Goal: Information Seeking & Learning: Find specific fact

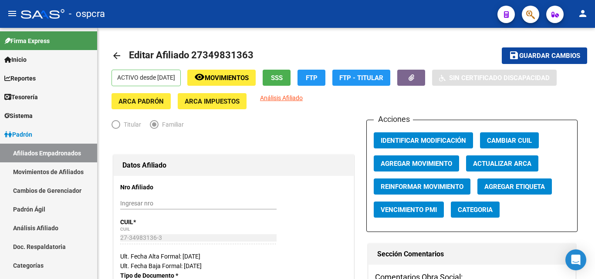
click at [530, 17] on icon "button" at bounding box center [531, 15] width 9 height 10
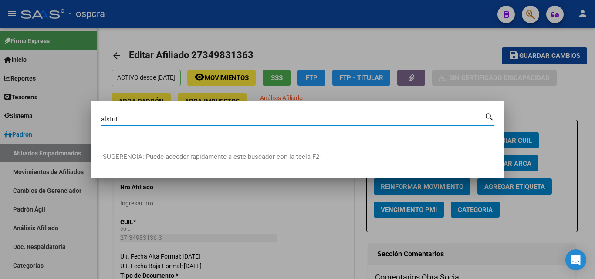
type input "alstut"
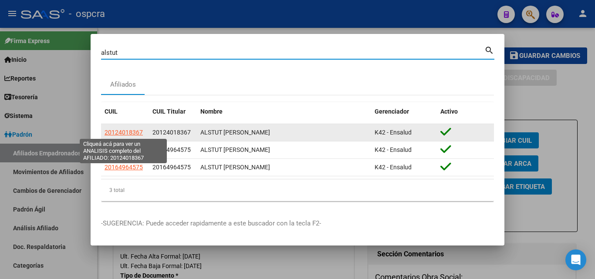
click at [137, 132] on span "20124018367" at bounding box center [124, 132] width 38 height 7
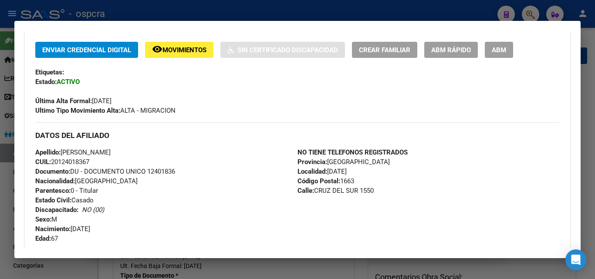
scroll to position [174, 0]
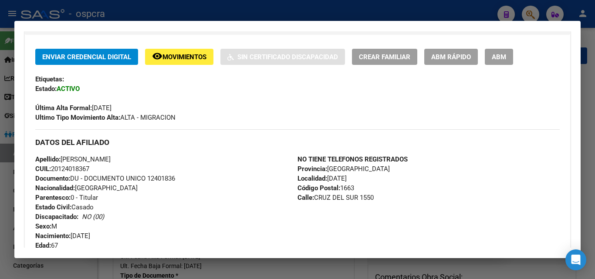
drag, startPoint x: 61, startPoint y: 167, endPoint x: 89, endPoint y: 165, distance: 28.4
click at [89, 165] on span "CUIL: 20124018367" at bounding box center [62, 169] width 54 height 8
copy span "12401836"
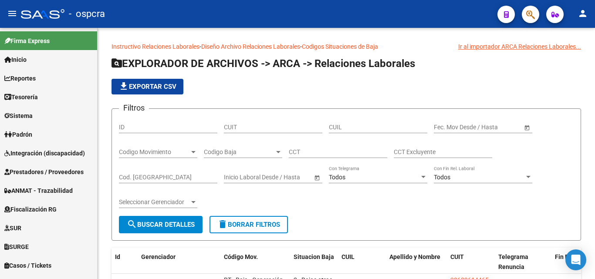
scroll to position [233, 0]
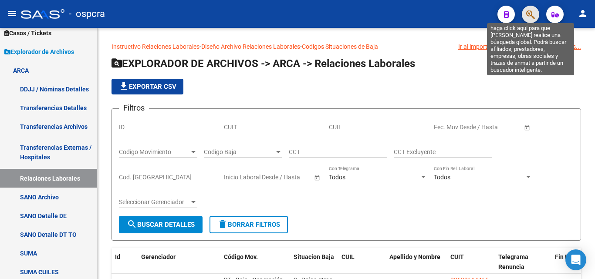
click at [530, 15] on icon "button" at bounding box center [531, 15] width 9 height 10
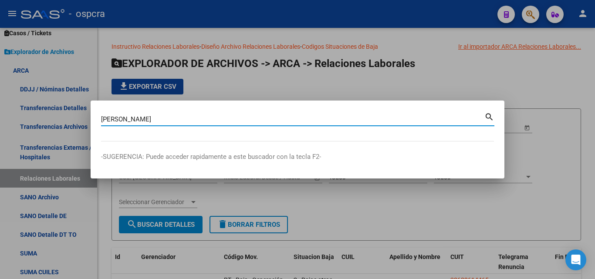
type input "[PERSON_NAME]"
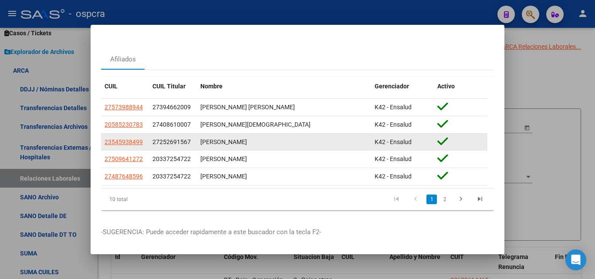
scroll to position [26, 0]
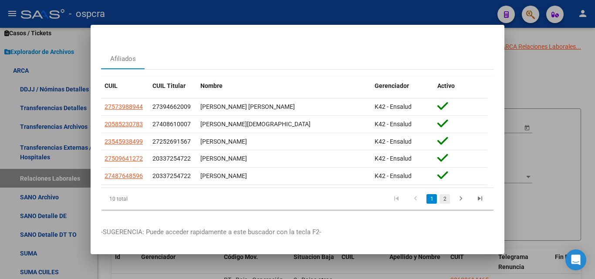
click at [442, 196] on link "2" at bounding box center [445, 199] width 10 height 10
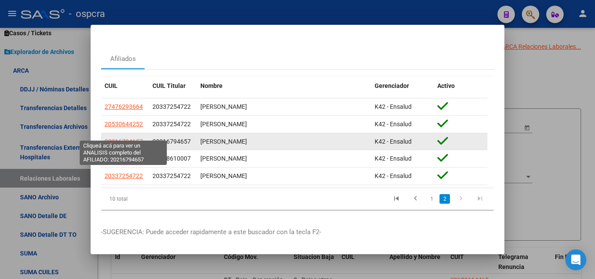
click at [136, 138] on span "20216794657" at bounding box center [124, 141] width 38 height 7
type textarea "20216794657"
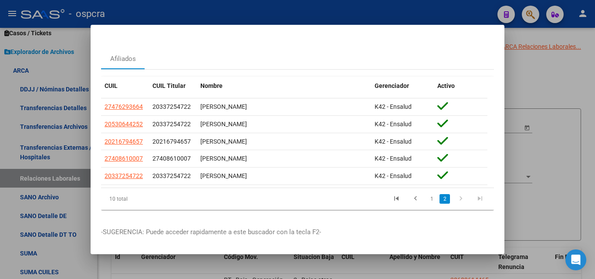
click at [573, 156] on div at bounding box center [297, 139] width 595 height 279
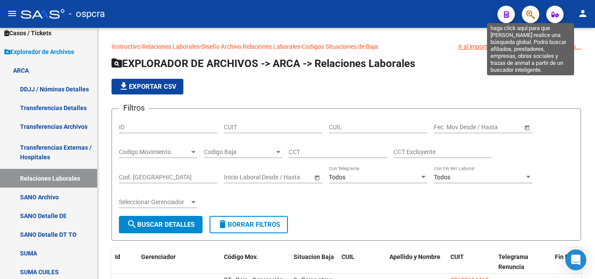
click at [529, 16] on icon "button" at bounding box center [531, 15] width 9 height 10
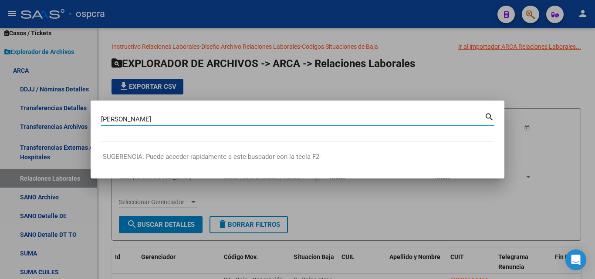
type input "[PERSON_NAME]"
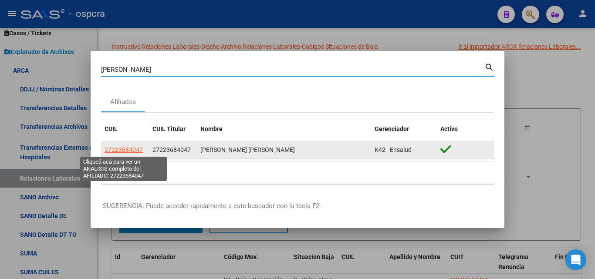
click at [112, 150] on span "27223684047" at bounding box center [124, 149] width 38 height 7
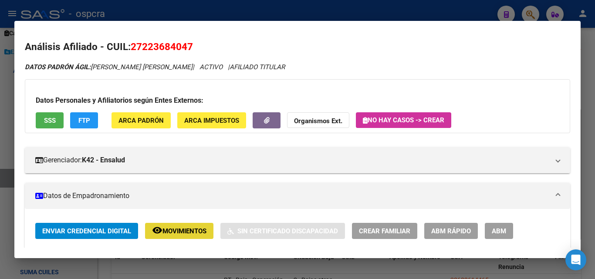
click at [181, 226] on button "remove_red_eye Movimientos" at bounding box center [179, 231] width 68 height 16
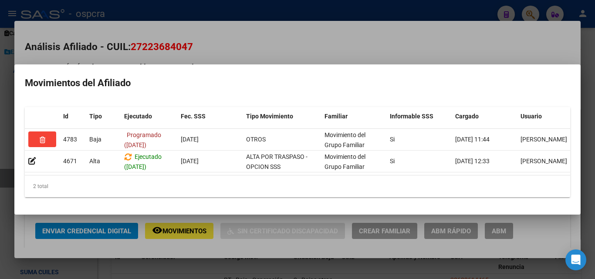
click at [198, 35] on div at bounding box center [297, 139] width 595 height 279
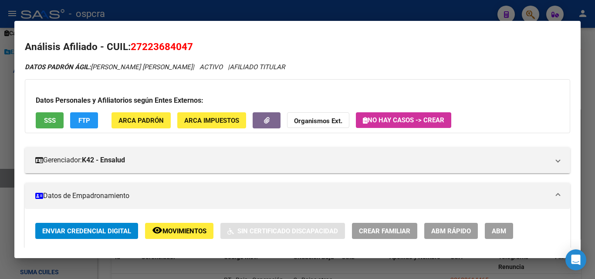
click at [180, 228] on span "Movimientos" at bounding box center [185, 232] width 44 height 8
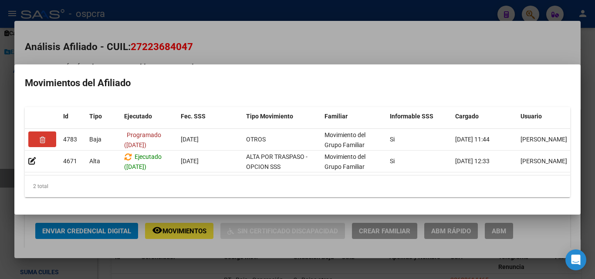
click at [180, 30] on div at bounding box center [297, 139] width 595 height 279
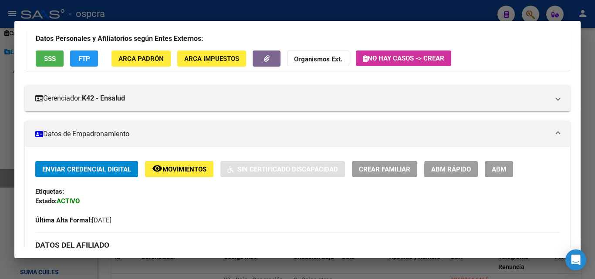
scroll to position [131, 0]
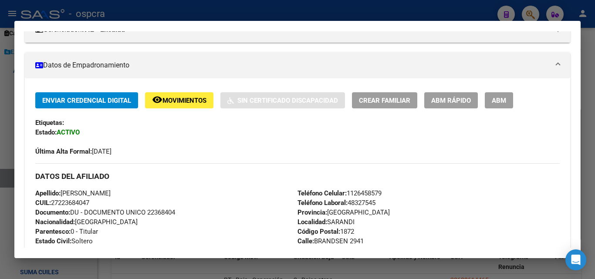
click at [201, 97] on span "Movimientos" at bounding box center [185, 101] width 44 height 8
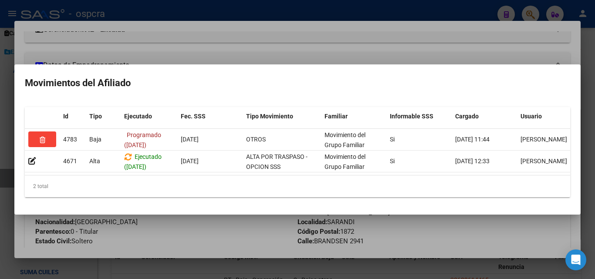
click at [216, 38] on div at bounding box center [297, 139] width 595 height 279
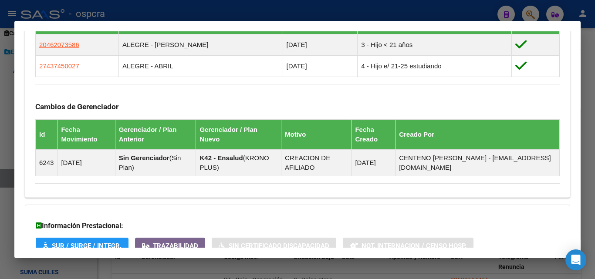
scroll to position [567, 0]
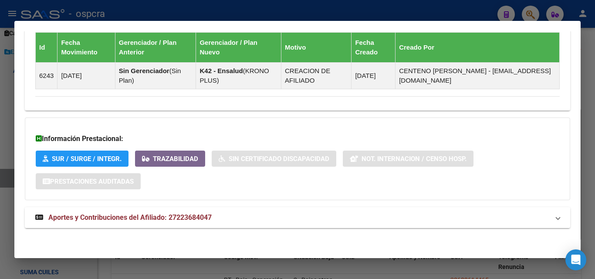
click at [177, 216] on span "Aportes y Contribuciones del Afiliado: 27223684047" at bounding box center [129, 218] width 163 height 8
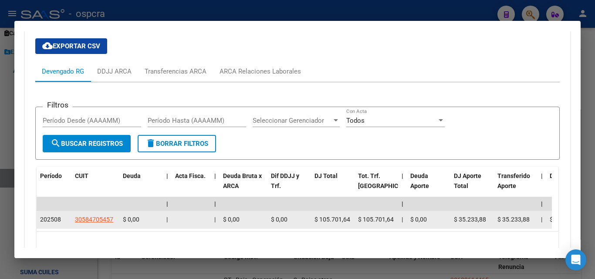
scroll to position [828, 0]
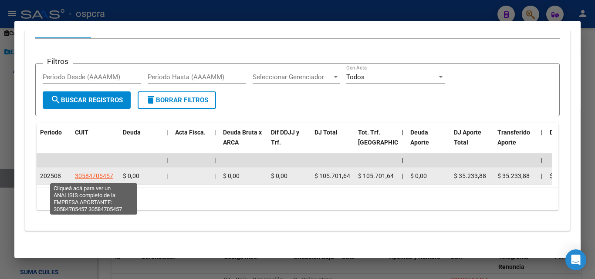
click at [102, 177] on span "30584705457" at bounding box center [94, 176] width 38 height 7
type textarea "30584705457"
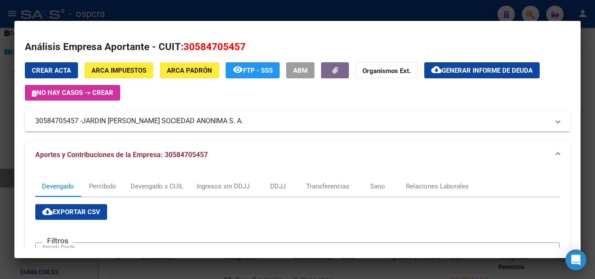
click at [0, 186] on div at bounding box center [297, 139] width 595 height 279
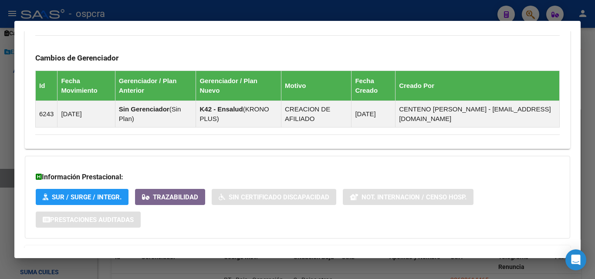
scroll to position [402, 0]
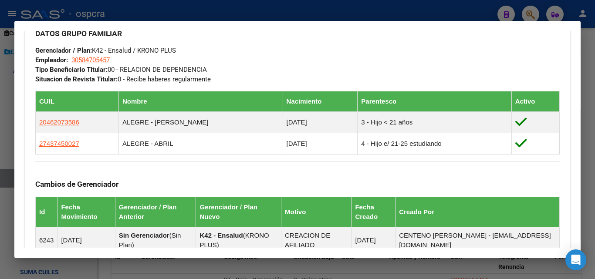
click at [0, 172] on div at bounding box center [297, 139] width 595 height 279
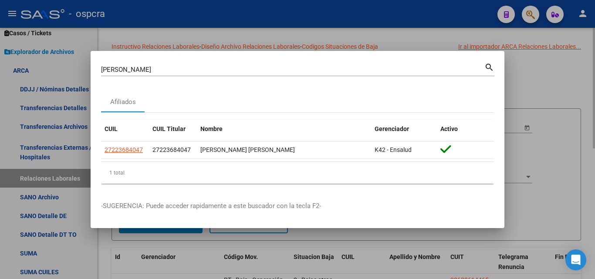
click at [593, 132] on div at bounding box center [297, 139] width 595 height 279
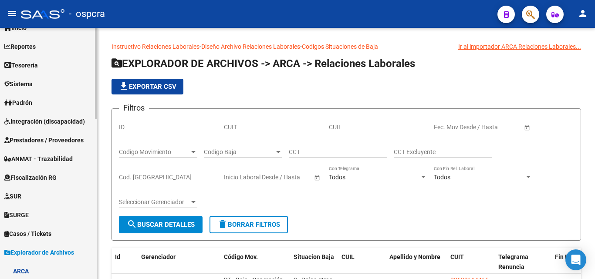
scroll to position [0, 0]
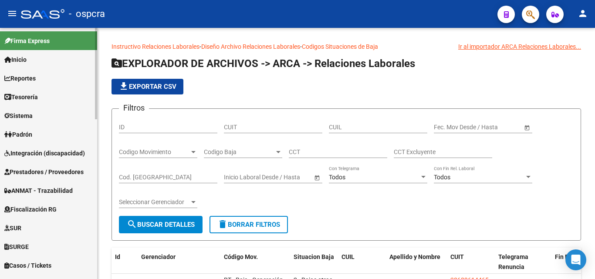
click at [32, 130] on span "Padrón" at bounding box center [18, 135] width 28 height 10
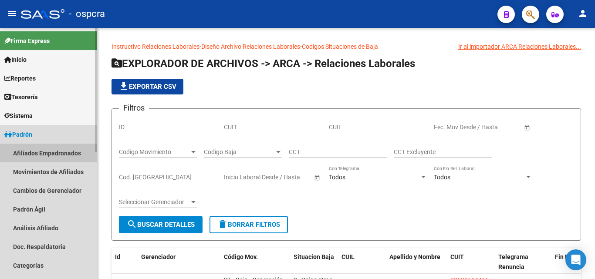
click at [52, 153] on link "Afiliados Empadronados" at bounding box center [48, 153] width 97 height 19
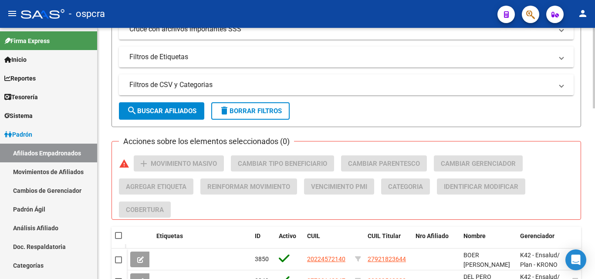
scroll to position [436, 0]
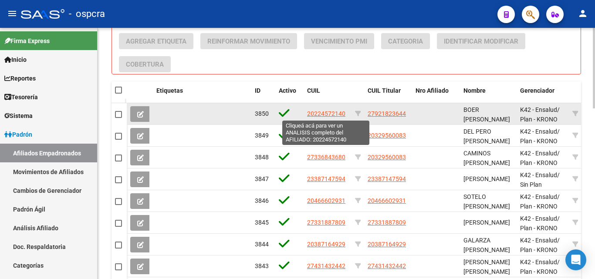
click at [329, 113] on app-link-go-to "20224572140" at bounding box center [326, 114] width 38 height 10
click at [329, 113] on span "20224572140" at bounding box center [326, 113] width 38 height 7
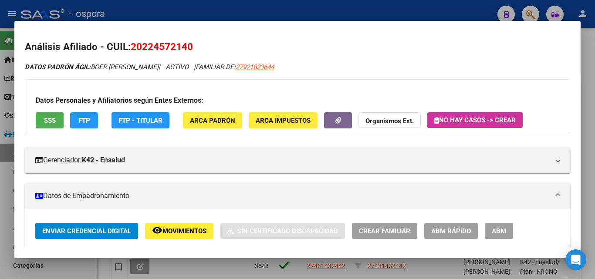
click at [50, 122] on span "SSS" at bounding box center [50, 121] width 12 height 8
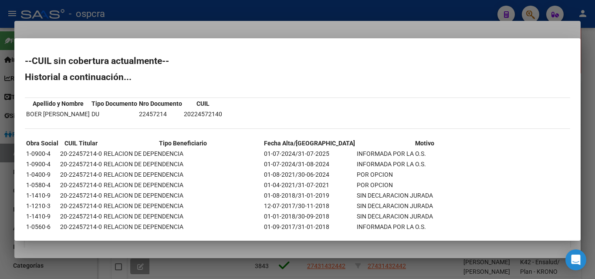
click at [28, 250] on div at bounding box center [297, 139] width 595 height 279
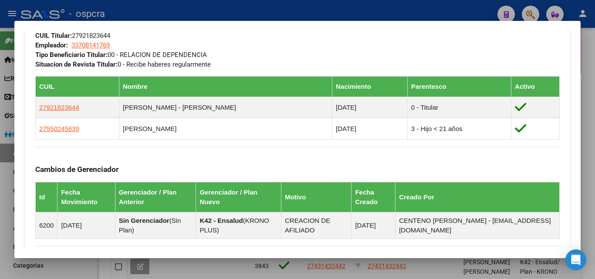
click at [0, 161] on div at bounding box center [297, 139] width 595 height 279
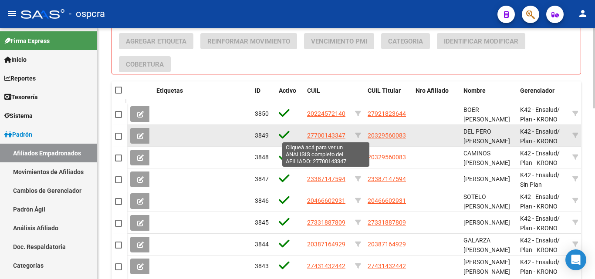
click at [325, 136] on span "27700143347" at bounding box center [326, 135] width 38 height 7
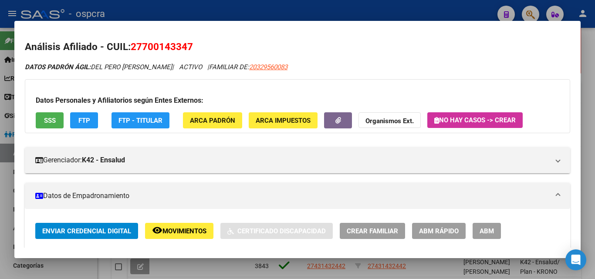
click at [53, 123] on span "SSS" at bounding box center [50, 121] width 12 height 8
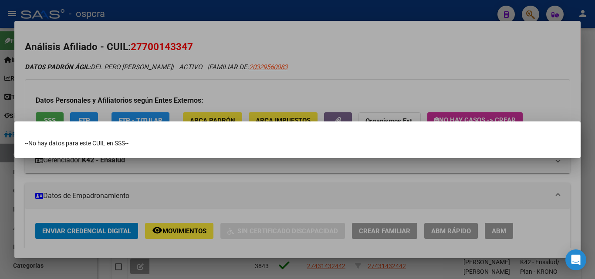
click at [0, 190] on div at bounding box center [297, 139] width 595 height 279
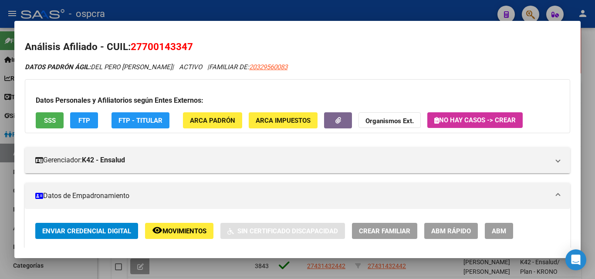
click at [0, 190] on div at bounding box center [297, 139] width 595 height 279
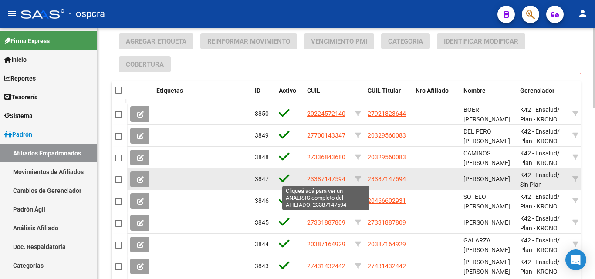
click at [323, 180] on span "23387147594" at bounding box center [326, 179] width 38 height 7
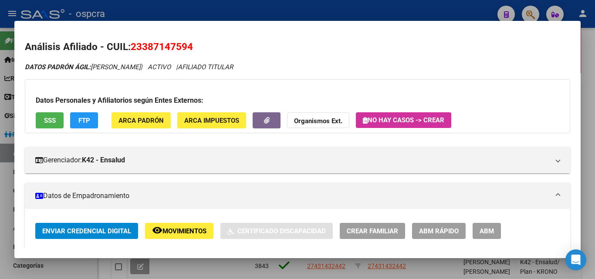
click at [32, 122] on div "Datos Personales y Afiliatorios según Entes Externos: SSS FTP ARCA Padrón ARCA …" at bounding box center [298, 106] width 546 height 54
click at [46, 120] on span "SSS" at bounding box center [50, 121] width 12 height 8
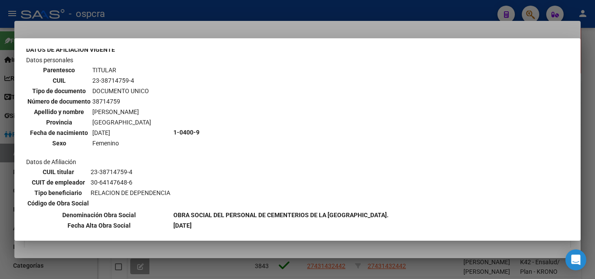
scroll to position [117, 0]
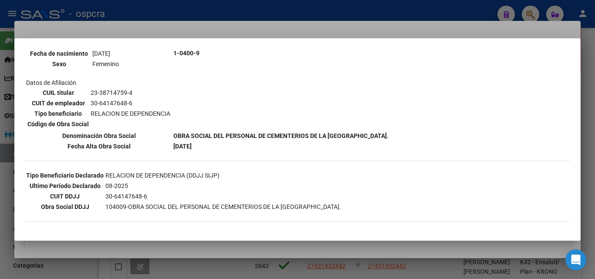
click at [0, 251] on div at bounding box center [297, 139] width 595 height 279
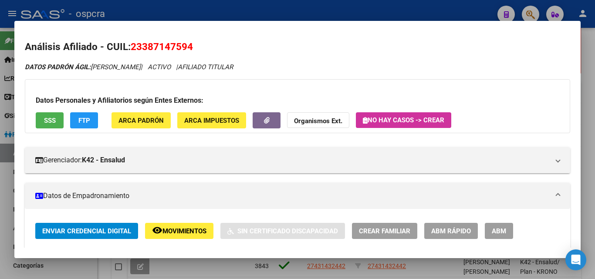
click at [54, 117] on span "SSS" at bounding box center [50, 121] width 12 height 8
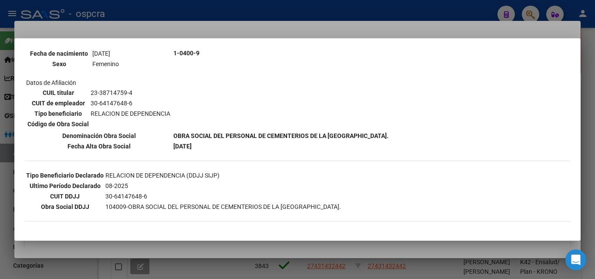
drag, startPoint x: 103, startPoint y: 205, endPoint x: 333, endPoint y: 213, distance: 229.4
click at [333, 213] on div "--ACTIVO en Obra Social según consulta SSS-- DATOS DE AFILIACION VIGENTE Datos …" at bounding box center [298, 84] width 546 height 291
drag, startPoint x: 348, startPoint y: 207, endPoint x: 104, endPoint y: 206, distance: 244.5
click at [104, 206] on table "Tipo Beneficiario Declarado RELACION DE DEPENDENCIA (DDJJ SIJP) Ultimo Período …" at bounding box center [184, 191] width 318 height 43
copy td "104009-OBRA SOCIAL DEL PERSONAL DE CEMENTERIOS DE LA [GEOGRAPHIC_DATA]."
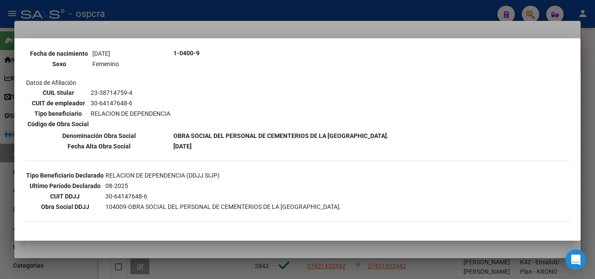
click at [0, 183] on div at bounding box center [297, 139] width 595 height 279
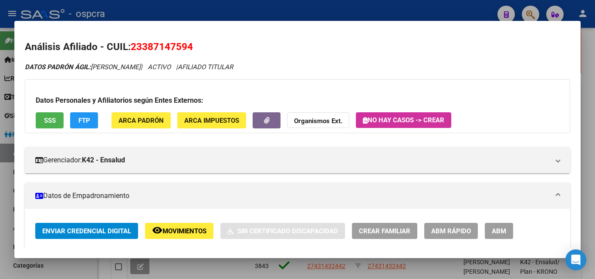
click at [7, 161] on div at bounding box center [297, 139] width 595 height 279
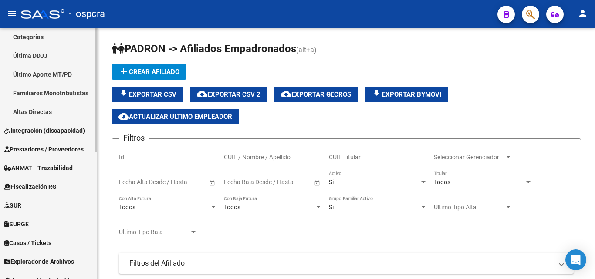
scroll to position [258, 0]
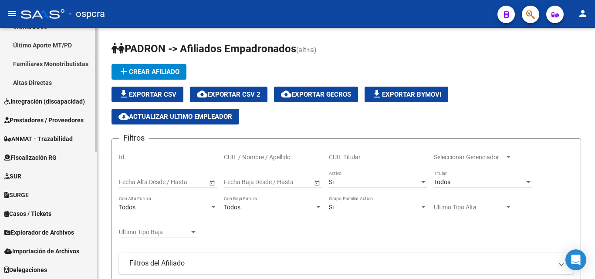
click at [42, 208] on link "Casos / Tickets" at bounding box center [48, 213] width 97 height 19
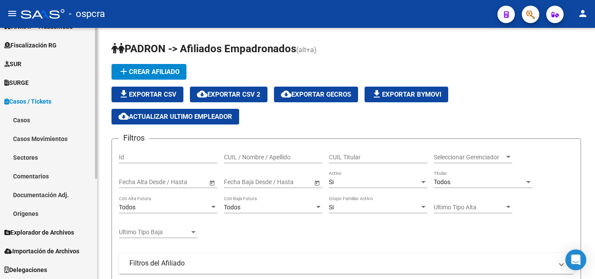
scroll to position [164, 0]
click at [66, 228] on span "Explorador de Archivos" at bounding box center [39, 233] width 70 height 10
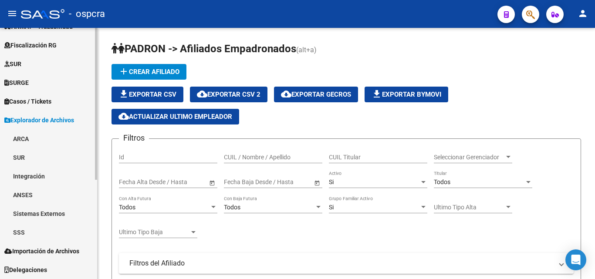
click at [23, 136] on link "ARCA" at bounding box center [48, 138] width 97 height 19
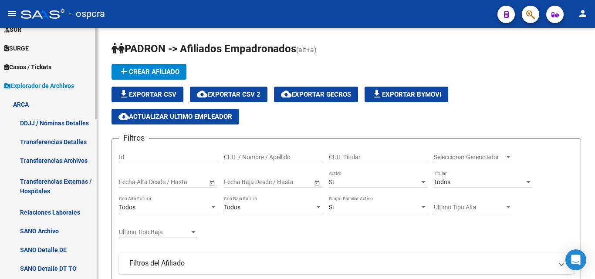
scroll to position [252, 0]
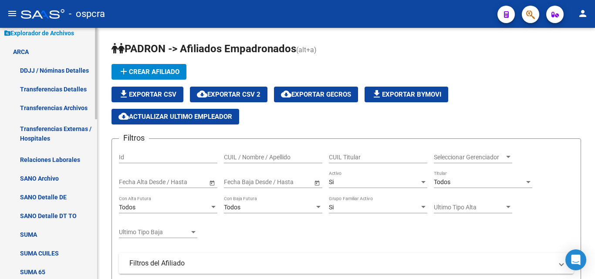
click at [63, 156] on link "Relaciones Laborales" at bounding box center [48, 159] width 97 height 19
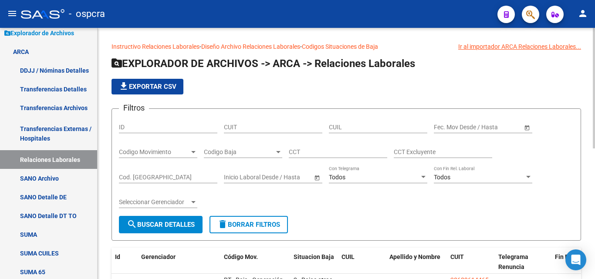
click at [246, 154] on span "Codigo Baja" at bounding box center [239, 152] width 71 height 7
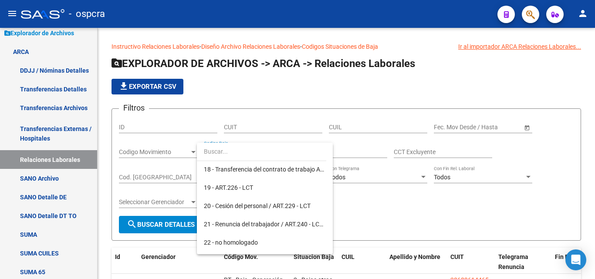
scroll to position [392, 0]
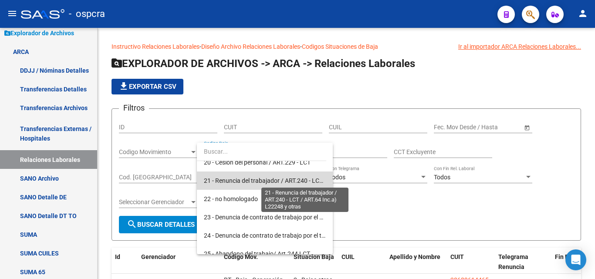
click at [278, 180] on span "21 - Renuncia del trabajador / ART.240 - LCT / ART.64 Inc.a) L22248 y otras" at bounding box center [305, 180] width 203 height 7
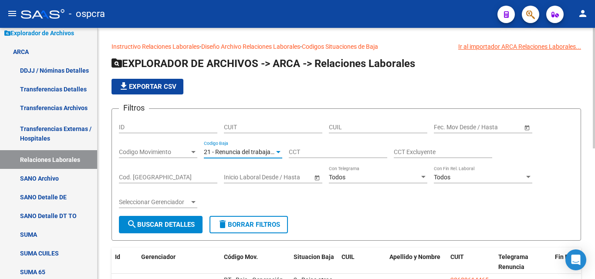
click at [181, 221] on span "search Buscar Detalles" at bounding box center [161, 225] width 68 height 8
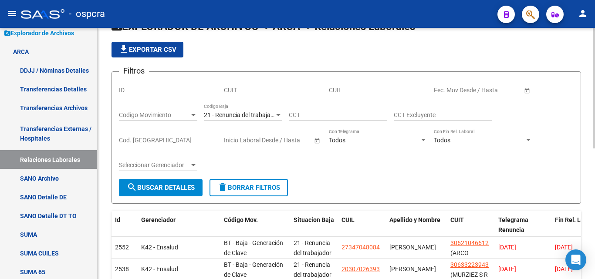
scroll to position [87, 0]
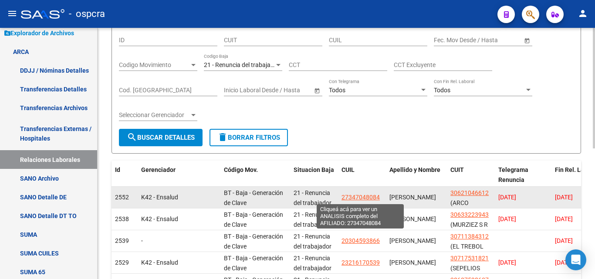
click at [371, 195] on span "27347048084" at bounding box center [361, 197] width 38 height 7
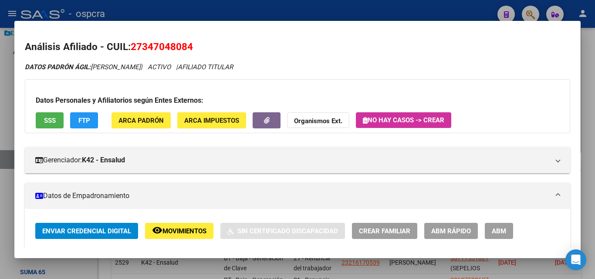
click at [2, 109] on div at bounding box center [297, 139] width 595 height 279
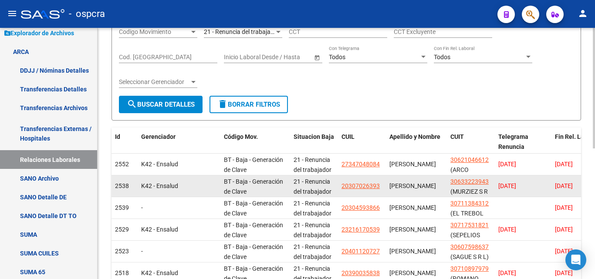
scroll to position [174, 0]
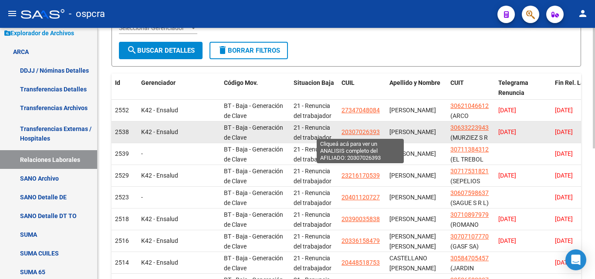
click at [367, 133] on span "20307026393" at bounding box center [361, 132] width 38 height 7
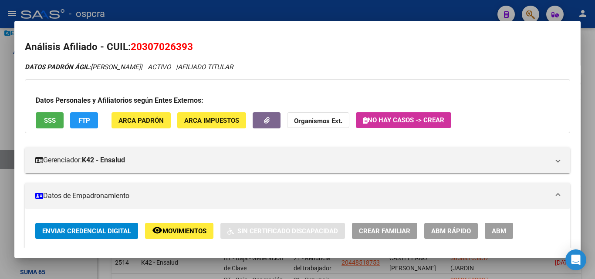
click at [0, 101] on div at bounding box center [297, 139] width 595 height 279
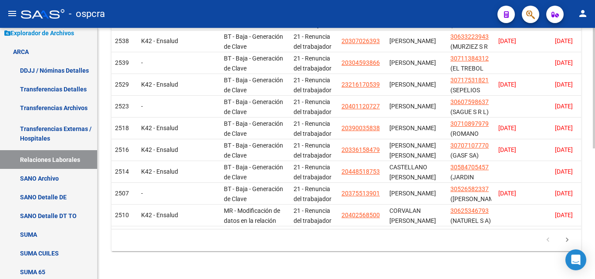
scroll to position [272, 0]
click at [568, 239] on icon "go to next page" at bounding box center [567, 241] width 11 height 10
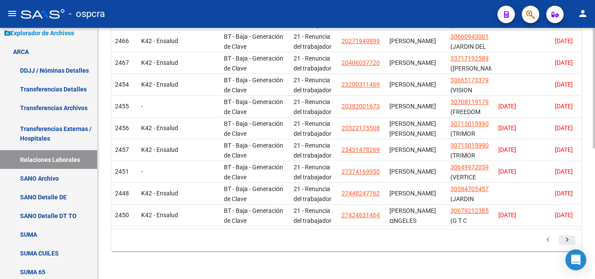
click at [567, 239] on icon "go to next page" at bounding box center [567, 241] width 11 height 10
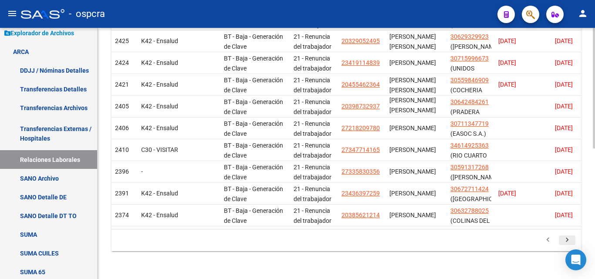
click at [570, 241] on icon "go to next page" at bounding box center [567, 241] width 11 height 10
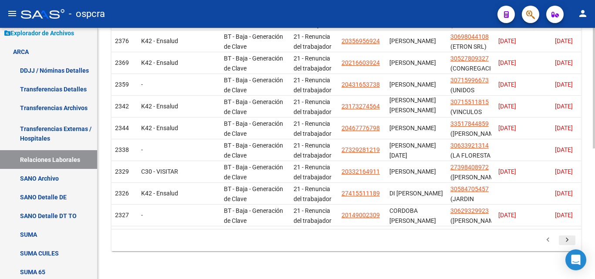
click at [570, 241] on icon "go to next page" at bounding box center [567, 241] width 11 height 10
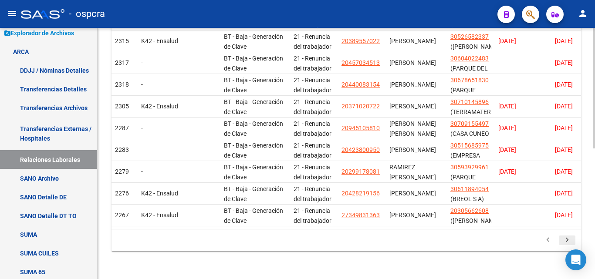
click at [567, 239] on icon "go to next page" at bounding box center [567, 241] width 11 height 10
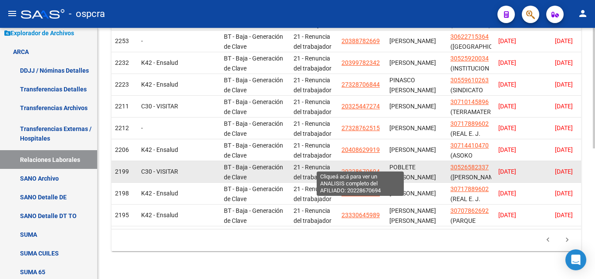
click at [356, 168] on span "20228670694" at bounding box center [361, 171] width 38 height 7
type textarea "20228670694"
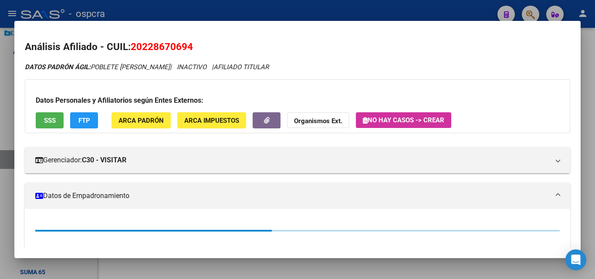
click at [0, 104] on div at bounding box center [297, 139] width 595 height 279
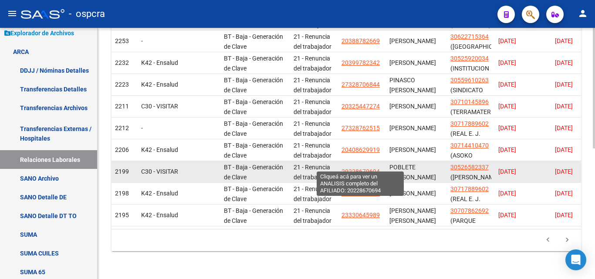
click at [346, 168] on span "20228670694" at bounding box center [361, 171] width 38 height 7
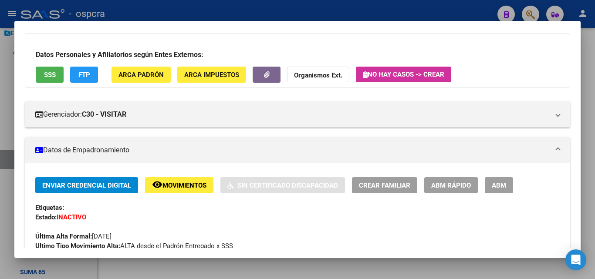
scroll to position [87, 0]
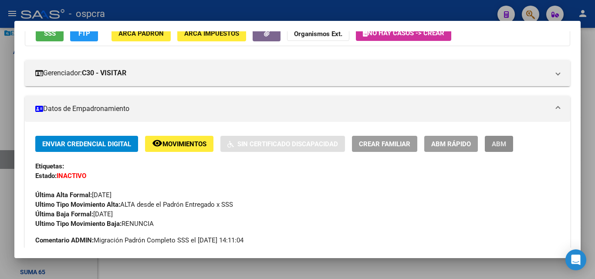
click at [503, 144] on span "ABM" at bounding box center [499, 144] width 14 height 8
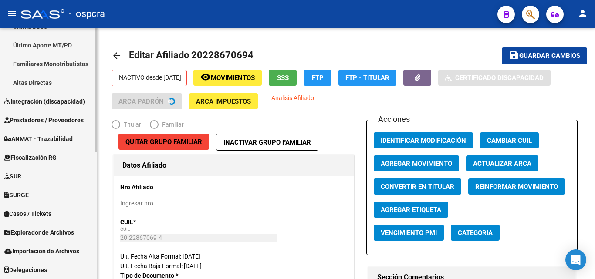
scroll to position [258, 0]
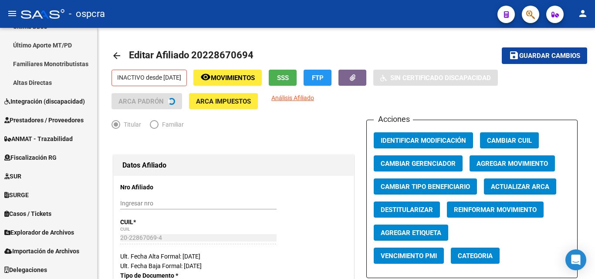
radio input "true"
type input "30-52658233-7"
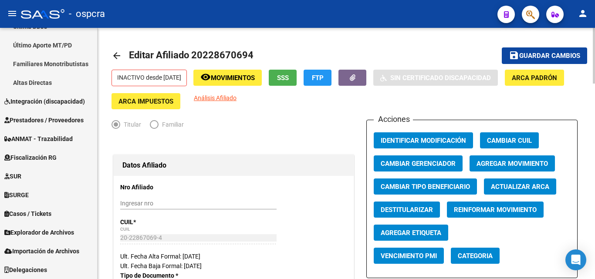
click at [252, 78] on span "Movimientos" at bounding box center [233, 78] width 44 height 8
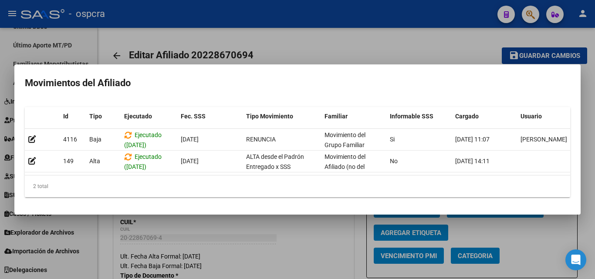
click at [288, 59] on div at bounding box center [297, 139] width 595 height 279
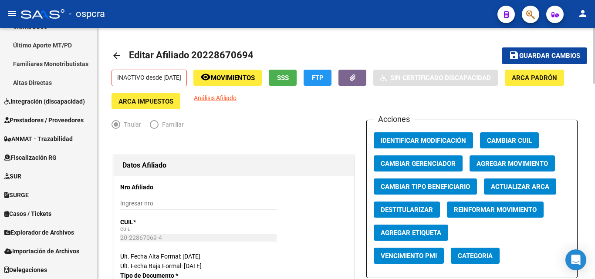
click at [117, 54] on mat-icon "arrow_back" at bounding box center [117, 56] width 10 height 10
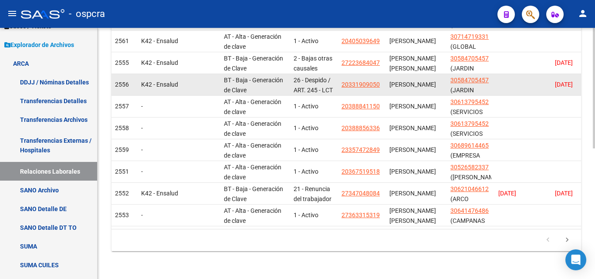
scroll to position [272, 0]
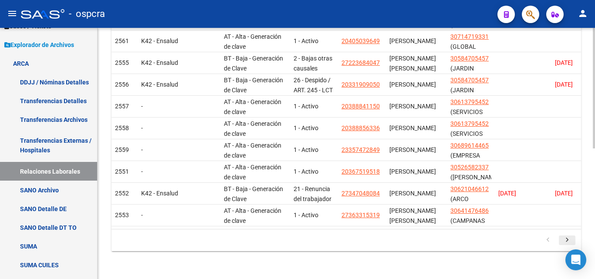
click at [568, 240] on icon "go to next page" at bounding box center [567, 241] width 11 height 10
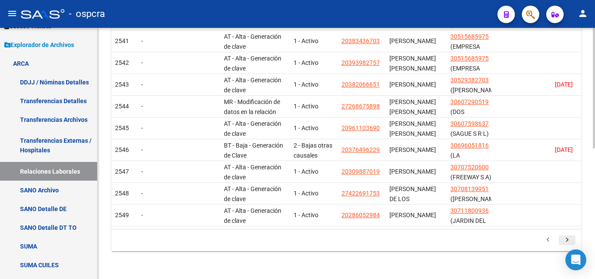
click at [568, 240] on icon "go to next page" at bounding box center [567, 241] width 11 height 10
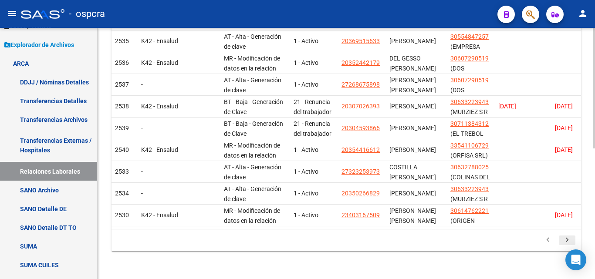
click at [568, 240] on icon "go to next page" at bounding box center [567, 241] width 11 height 10
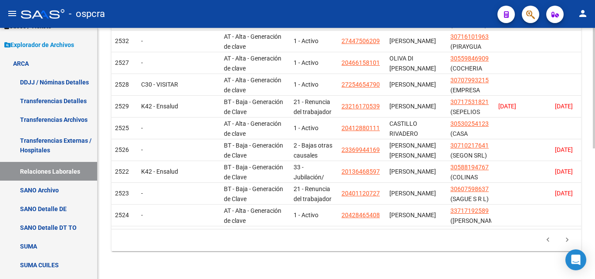
click at [568, 240] on icon "go to next page" at bounding box center [567, 241] width 11 height 10
click at [568, 240] on div "179.769.313.486.231.570.000.000.000.000.000.000.000.000.000.000.000.000.000.000…" at bounding box center [347, 241] width 470 height 22
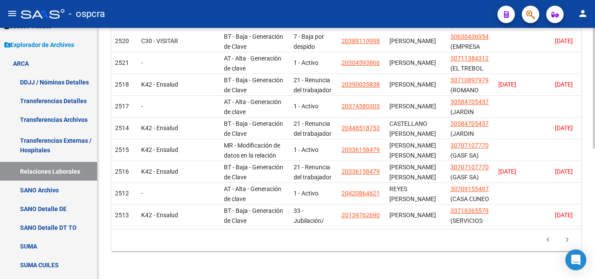
click at [568, 240] on icon "go to next page" at bounding box center [567, 241] width 11 height 10
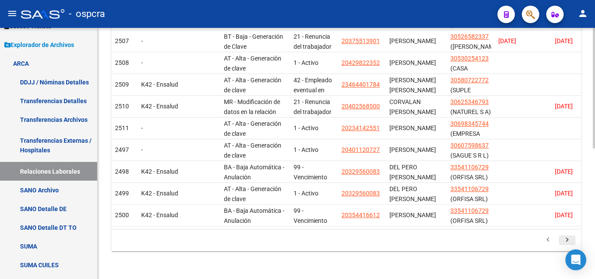
click at [567, 238] on icon "go to next page" at bounding box center [567, 241] width 11 height 10
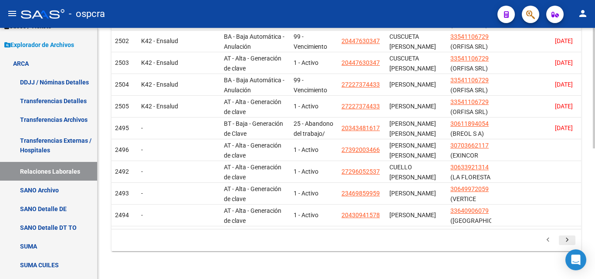
click at [567, 240] on icon "go to next page" at bounding box center [567, 241] width 11 height 10
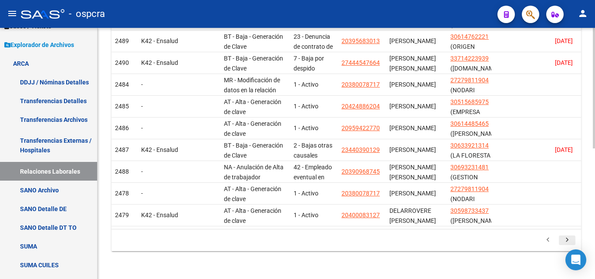
click at [567, 241] on icon "go to next page" at bounding box center [567, 241] width 11 height 10
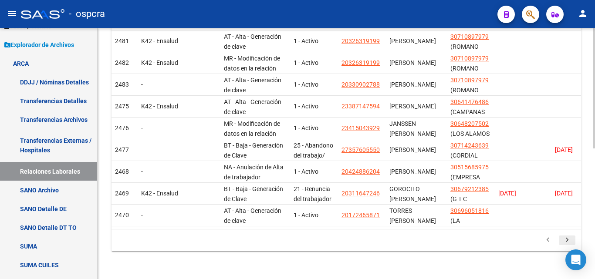
click at [567, 241] on icon "go to next page" at bounding box center [567, 241] width 11 height 10
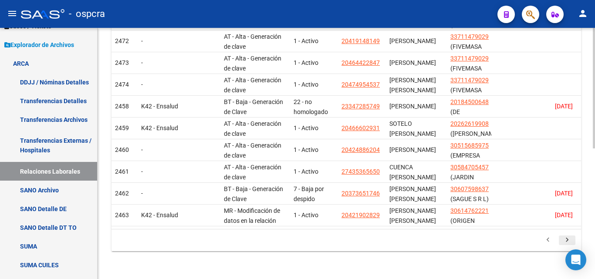
click at [567, 241] on icon "go to next page" at bounding box center [567, 241] width 11 height 10
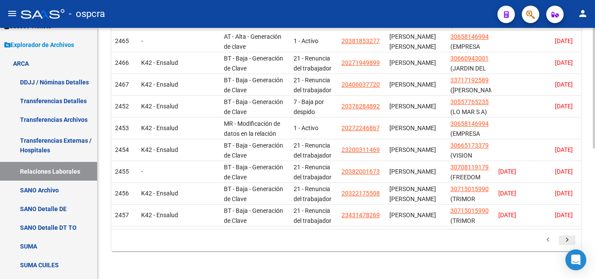
click at [567, 241] on icon "go to next page" at bounding box center [567, 241] width 11 height 10
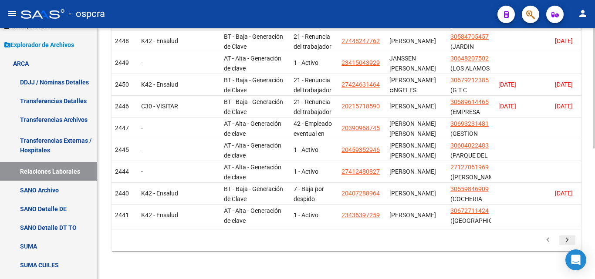
click at [567, 244] on icon "go to next page" at bounding box center [567, 241] width 11 height 10
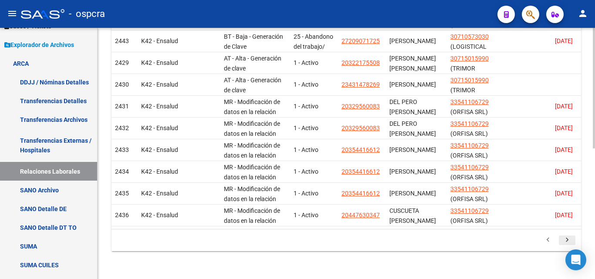
click at [568, 242] on icon "go to next page" at bounding box center [567, 241] width 11 height 10
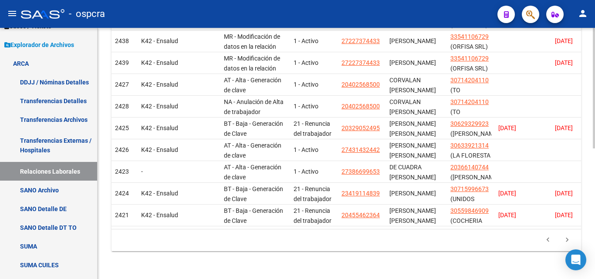
click at [569, 241] on icon "go to next page" at bounding box center [567, 241] width 11 height 10
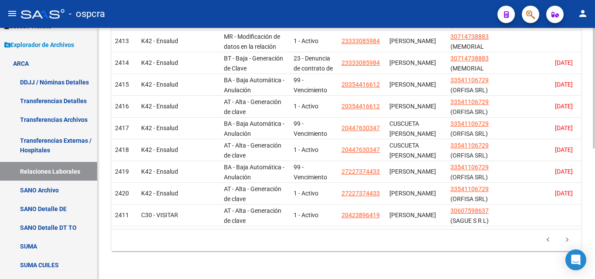
click at [569, 241] on icon "go to next page" at bounding box center [567, 241] width 11 height 10
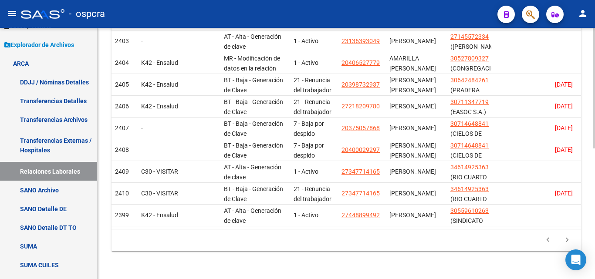
click at [569, 241] on icon "go to next page" at bounding box center [567, 241] width 11 height 10
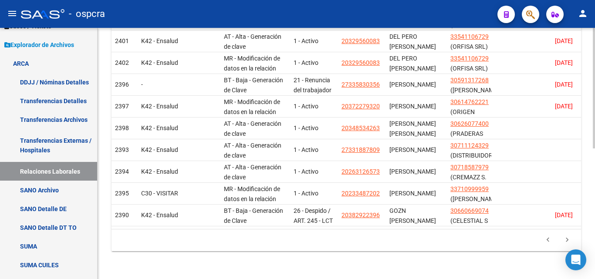
click at [569, 241] on icon "go to next page" at bounding box center [567, 241] width 11 height 10
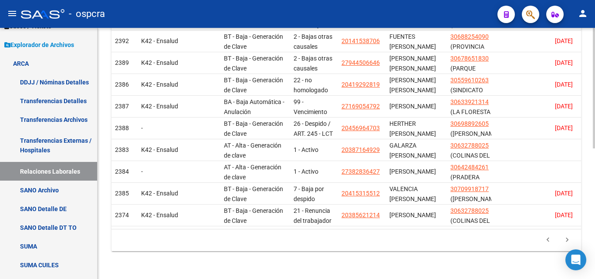
click at [569, 241] on icon "go to next page" at bounding box center [567, 241] width 11 height 10
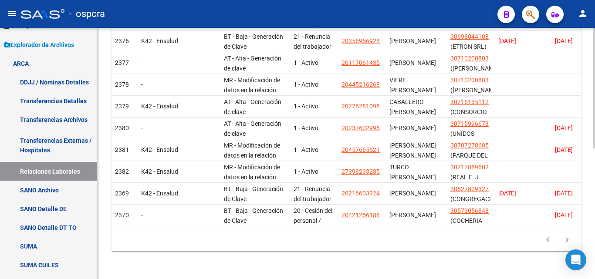
click at [569, 241] on icon "go to next page" at bounding box center [567, 241] width 11 height 10
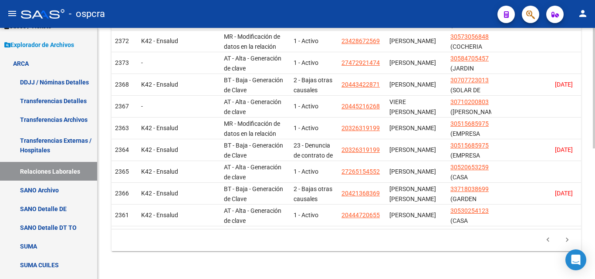
click at [569, 241] on icon "go to next page" at bounding box center [567, 241] width 11 height 10
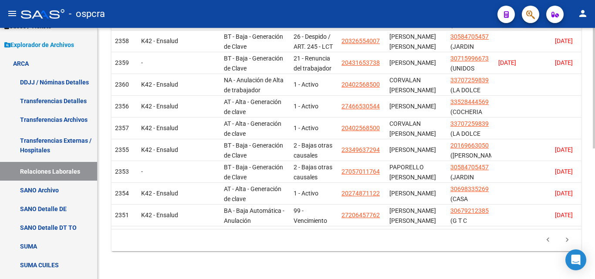
click at [569, 241] on icon "go to next page" at bounding box center [567, 241] width 11 height 10
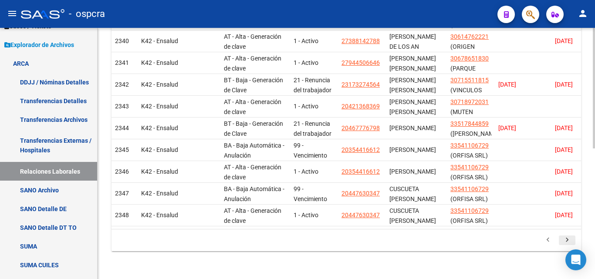
click at [565, 240] on icon "go to next page" at bounding box center [567, 241] width 11 height 10
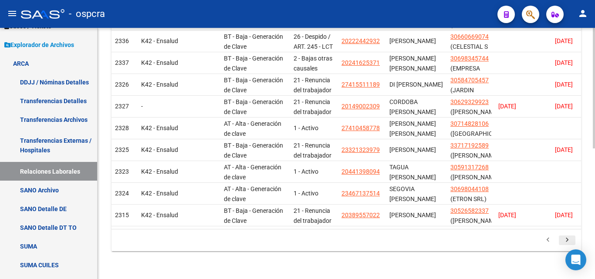
click at [565, 240] on icon "go to next page" at bounding box center [567, 241] width 11 height 10
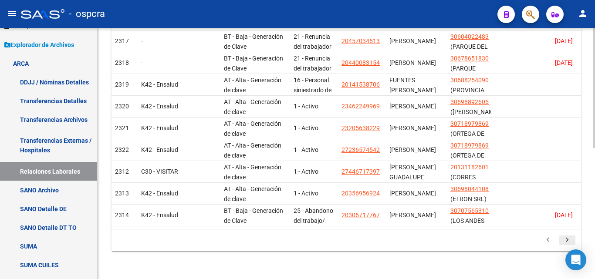
click at [565, 240] on div "179.769.313.486.231.570.000.000.000.000.000.000.000.000.000.000.000.000.000.000…" at bounding box center [347, 241] width 470 height 22
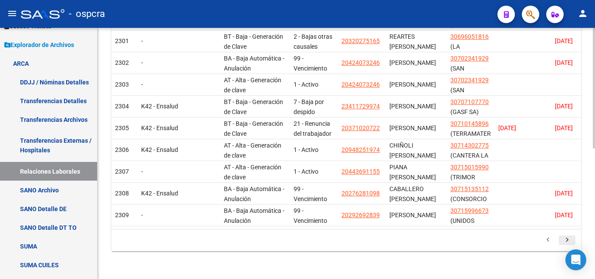
click at [565, 241] on icon "go to next page" at bounding box center [567, 241] width 11 height 10
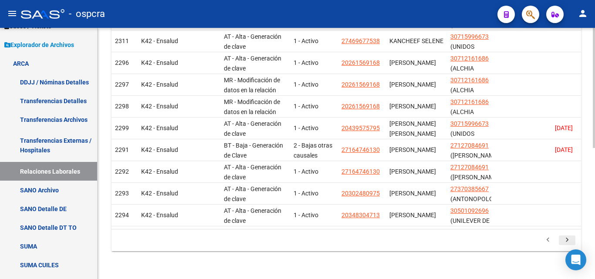
click at [565, 241] on div "179.769.313.486.231.570.000.000.000.000.000.000.000.000.000.000.000.000.000.000…" at bounding box center [347, 241] width 470 height 22
click at [565, 241] on icon "go to next page" at bounding box center [567, 241] width 11 height 10
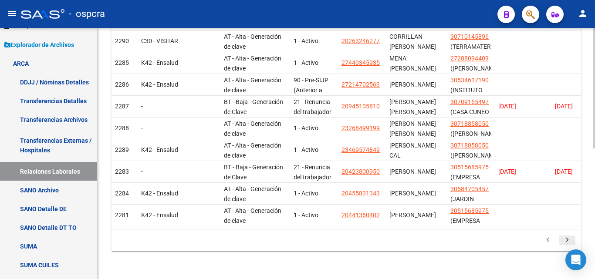
click at [569, 241] on icon "go to next page" at bounding box center [567, 241] width 11 height 10
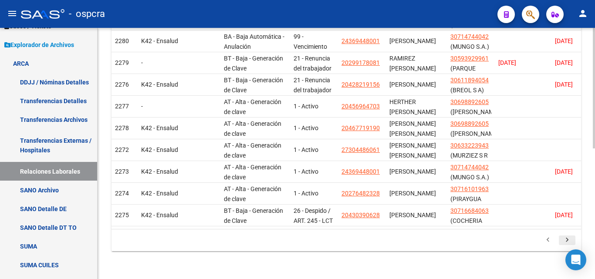
click at [569, 241] on icon "go to next page" at bounding box center [567, 241] width 11 height 10
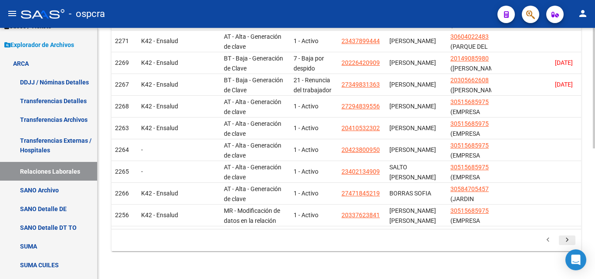
click at [569, 241] on icon "go to next page" at bounding box center [567, 241] width 11 height 10
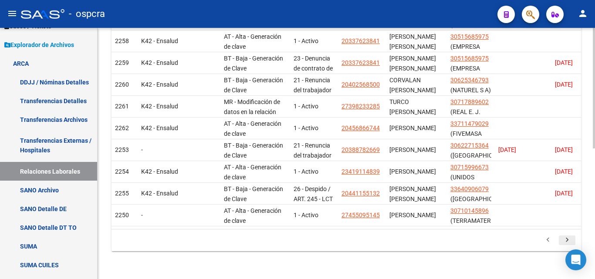
click at [569, 241] on icon "go to next page" at bounding box center [567, 241] width 11 height 10
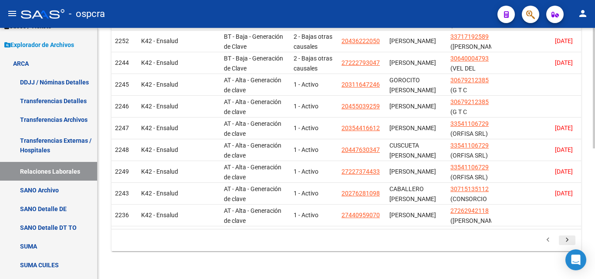
click at [569, 241] on icon "go to next page" at bounding box center [567, 241] width 11 height 10
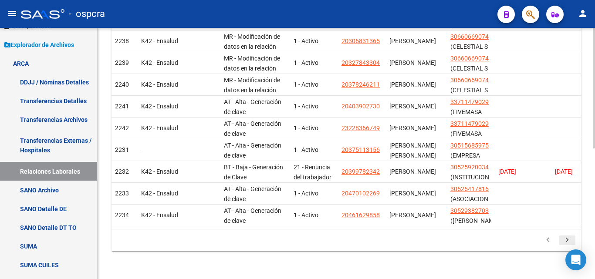
click at [569, 241] on icon "go to next page" at bounding box center [567, 241] width 11 height 10
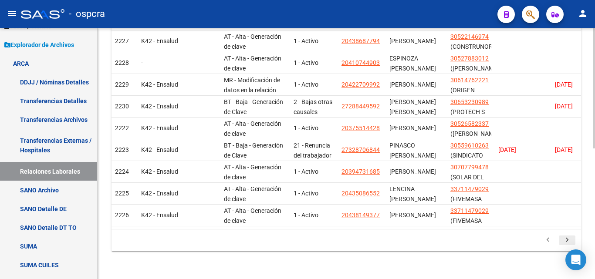
click at [569, 241] on icon "go to next page" at bounding box center [567, 241] width 11 height 10
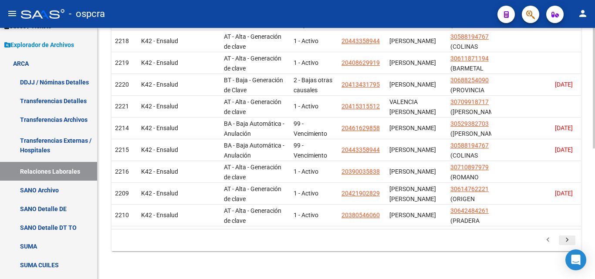
click at [569, 241] on icon "go to next page" at bounding box center [567, 241] width 11 height 10
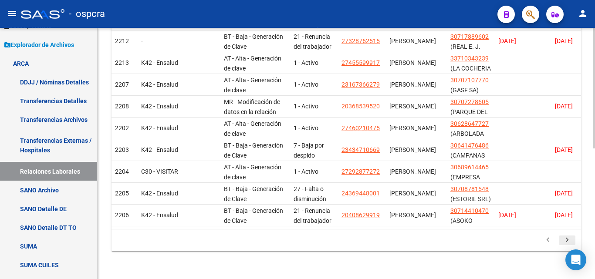
click at [569, 241] on icon "go to next page" at bounding box center [567, 241] width 11 height 10
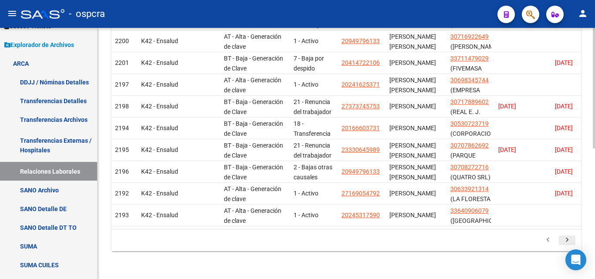
click at [569, 241] on icon "go to next page" at bounding box center [567, 241] width 11 height 10
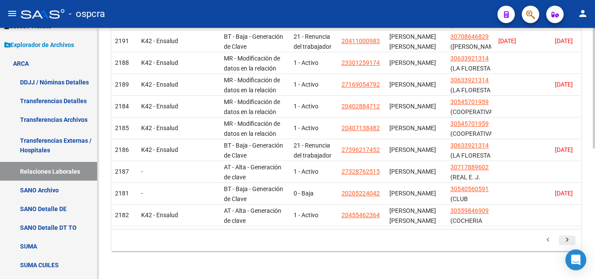
click at [569, 241] on icon "go to next page" at bounding box center [567, 241] width 11 height 10
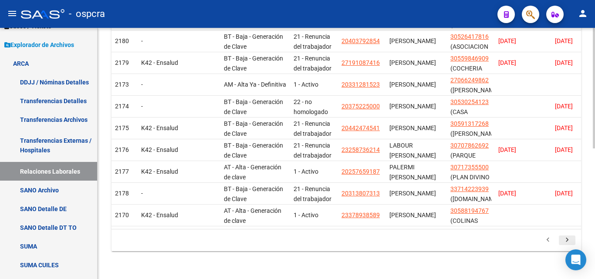
click at [569, 241] on icon "go to next page" at bounding box center [567, 241] width 11 height 10
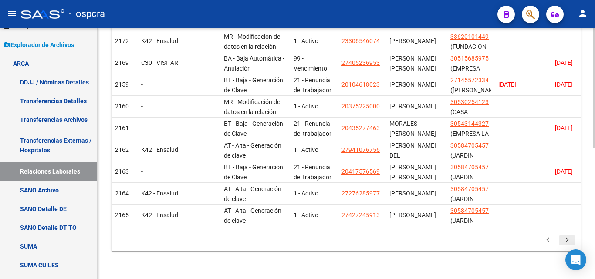
click at [569, 241] on icon "go to next page" at bounding box center [567, 241] width 11 height 10
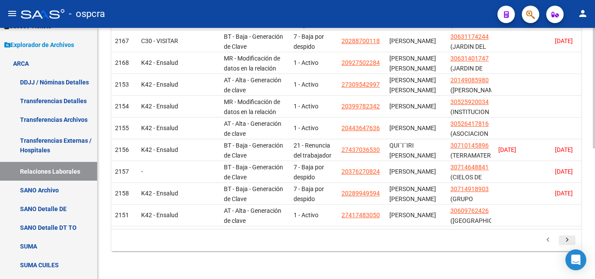
click at [569, 241] on icon "go to next page" at bounding box center [567, 241] width 11 height 10
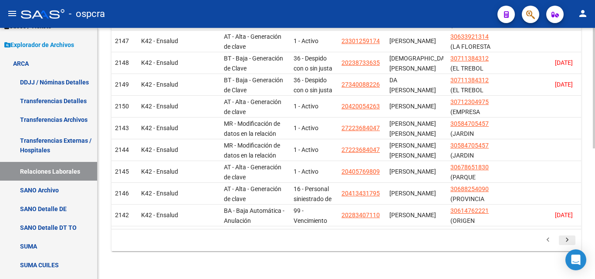
click at [569, 241] on icon "go to next page" at bounding box center [567, 241] width 11 height 10
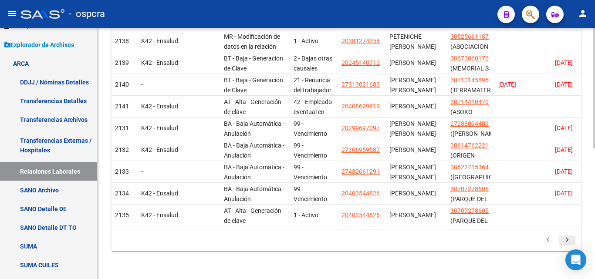
click at [569, 241] on icon "go to next page" at bounding box center [567, 241] width 11 height 10
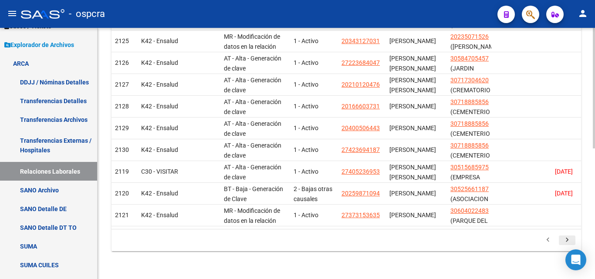
click at [569, 241] on icon "go to next page" at bounding box center [567, 241] width 11 height 10
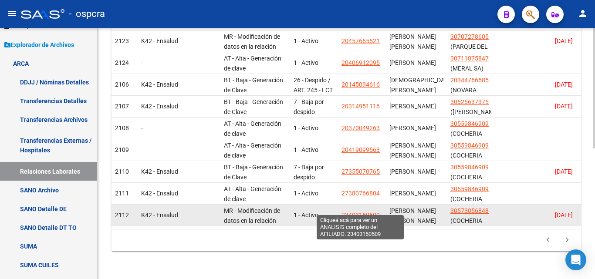
click at [367, 212] on span "23403150509" at bounding box center [361, 215] width 38 height 7
type textarea "23403150509"
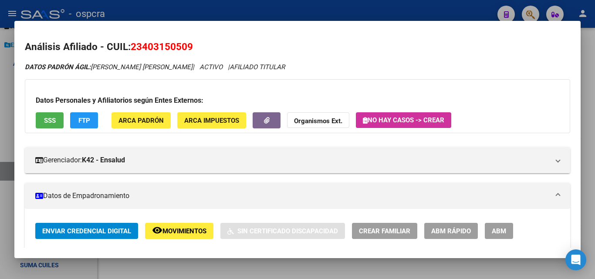
click at [10, 96] on div at bounding box center [297, 139] width 595 height 279
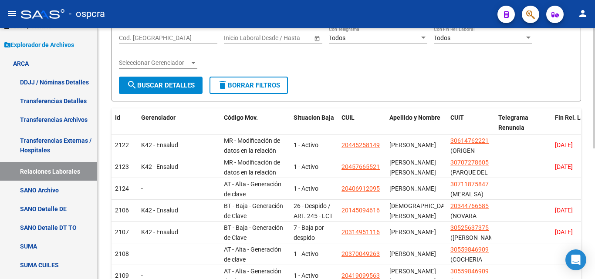
scroll to position [54, 0]
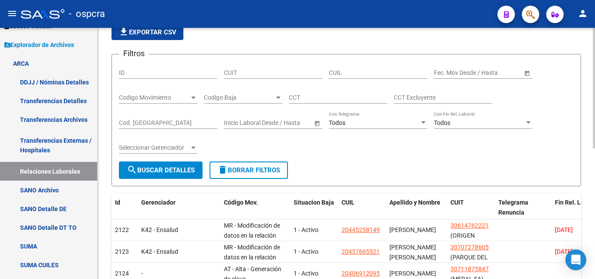
click at [177, 95] on span "Codigo Movimiento" at bounding box center [154, 97] width 71 height 7
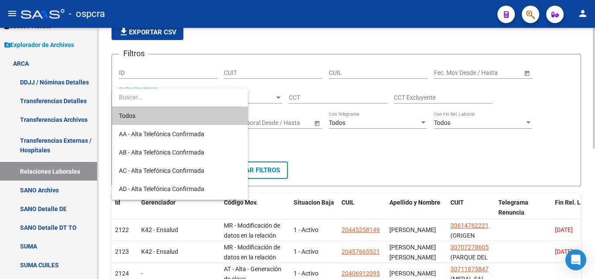
click at [282, 100] on div at bounding box center [297, 139] width 595 height 279
click at [278, 99] on div at bounding box center [278, 98] width 4 height 2
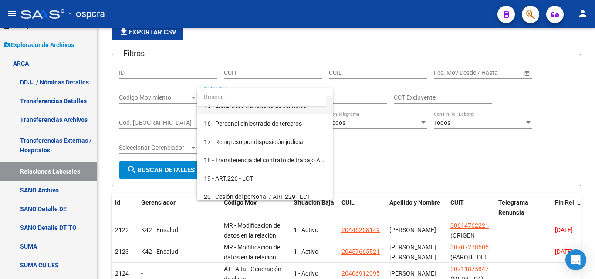
scroll to position [349, 0]
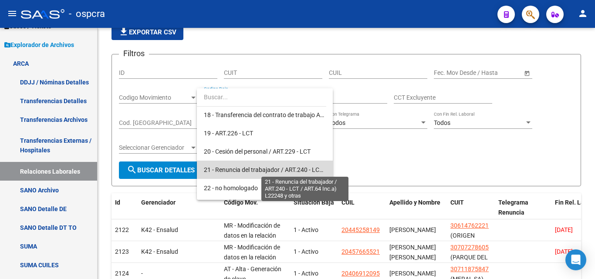
click at [272, 167] on span "21 - Renuncia del trabajador / ART.240 - LCT / ART.64 Inc.a) L22248 y otras" at bounding box center [305, 170] width 203 height 7
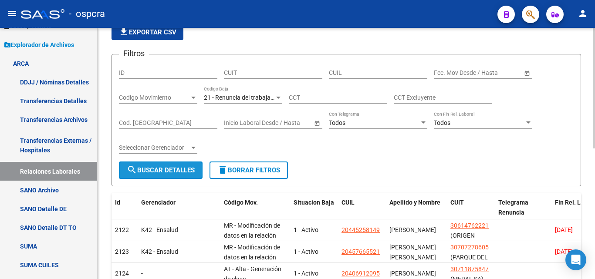
click at [174, 175] on button "search Buscar Detalles" at bounding box center [161, 170] width 84 height 17
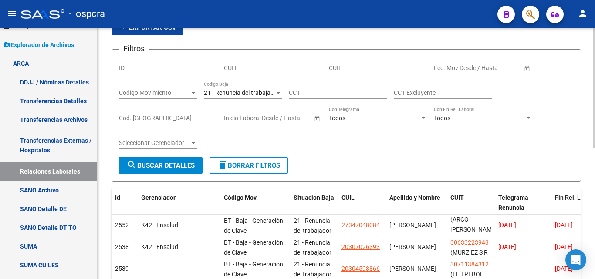
scroll to position [0, 0]
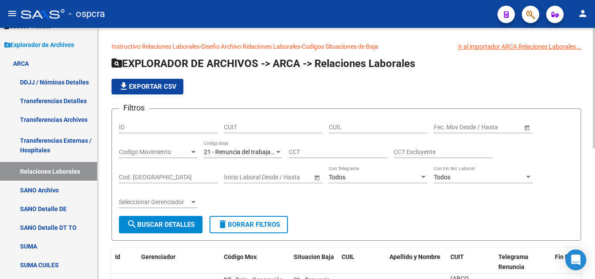
click at [529, 125] on span "Open calendar" at bounding box center [527, 127] width 21 height 21
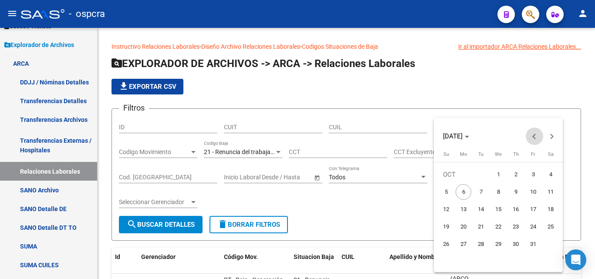
click at [533, 135] on span "Previous month" at bounding box center [534, 136] width 17 height 17
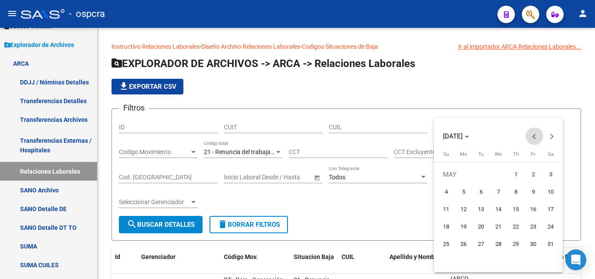
click at [533, 135] on span "Previous month" at bounding box center [534, 136] width 17 height 17
click at [552, 171] on span "1" at bounding box center [551, 175] width 16 height 16
type input "[DATE]"
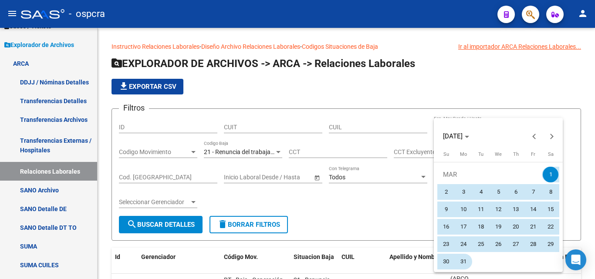
click at [464, 264] on span "31" at bounding box center [464, 262] width 16 height 16
type input "[DATE]"
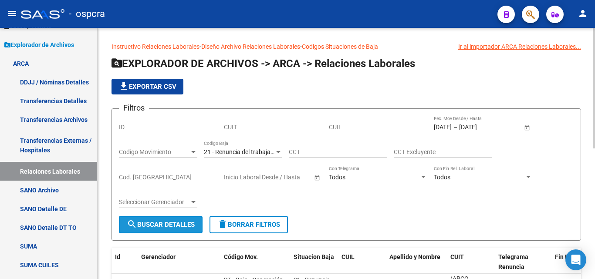
click at [173, 223] on span "search Buscar Detalles" at bounding box center [161, 225] width 68 height 8
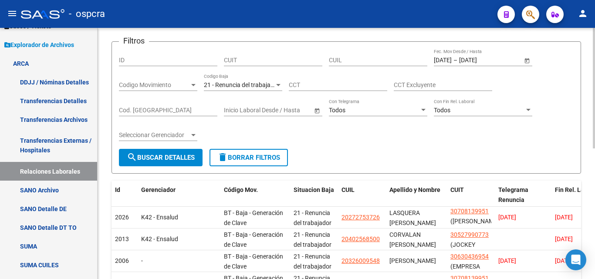
scroll to position [174, 0]
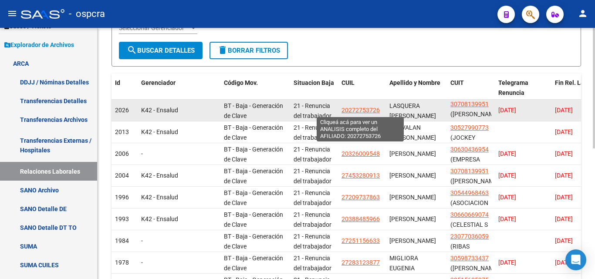
click at [366, 110] on span "20272753726" at bounding box center [361, 110] width 38 height 7
type textarea "20272753726"
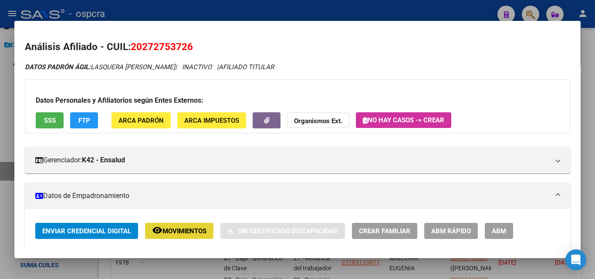
click at [188, 229] on button "remove_red_eye Movimientos" at bounding box center [179, 231] width 68 height 16
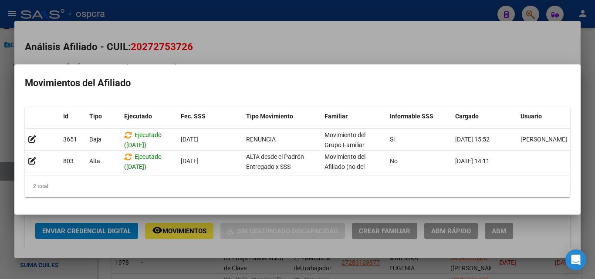
drag, startPoint x: 223, startPoint y: 47, endPoint x: 71, endPoint y: 66, distance: 153.7
click at [223, 47] on div at bounding box center [297, 139] width 595 height 279
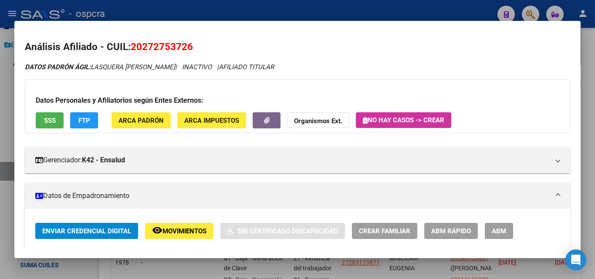
click at [0, 132] on div at bounding box center [297, 139] width 595 height 279
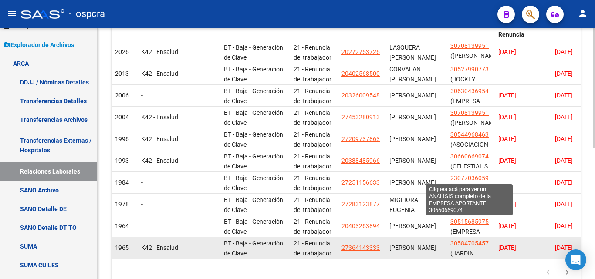
scroll to position [272, 0]
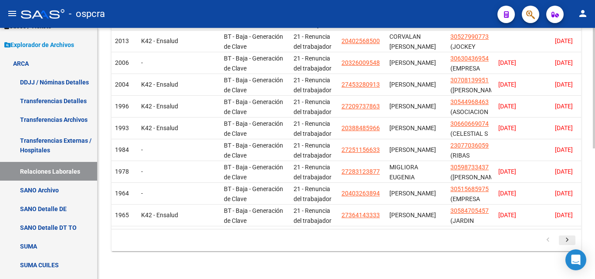
click at [567, 241] on icon "go to next page" at bounding box center [567, 241] width 11 height 10
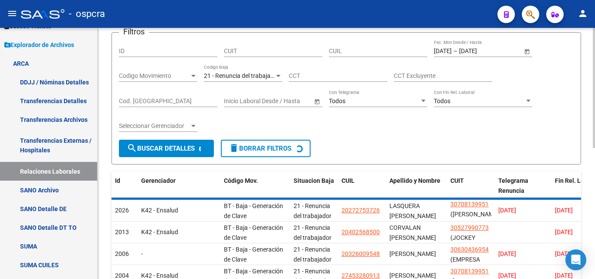
scroll to position [11, 0]
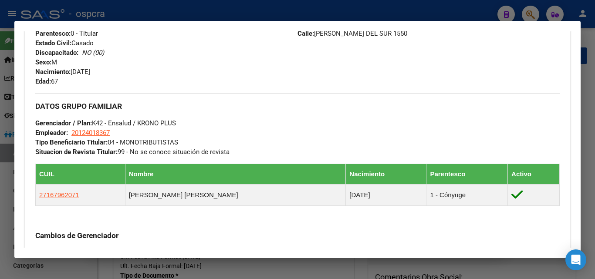
scroll to position [349, 0]
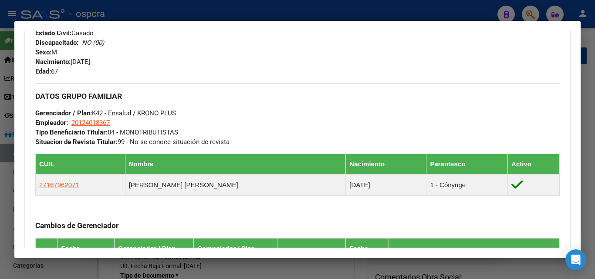
click at [0, 177] on div at bounding box center [297, 139] width 595 height 279
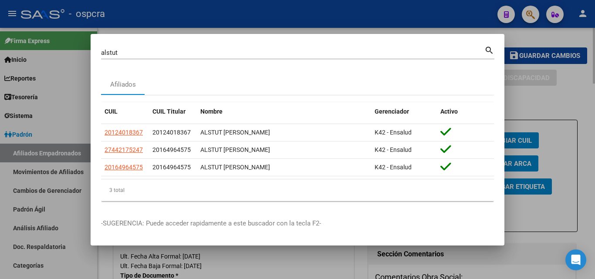
click at [552, 133] on div at bounding box center [297, 139] width 595 height 279
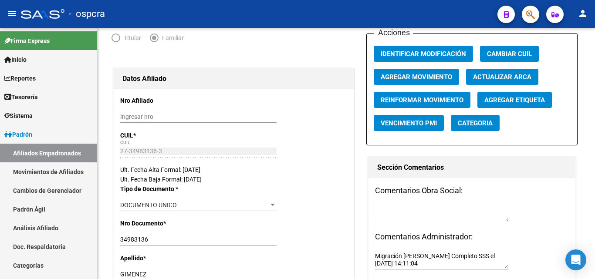
scroll to position [87, 0]
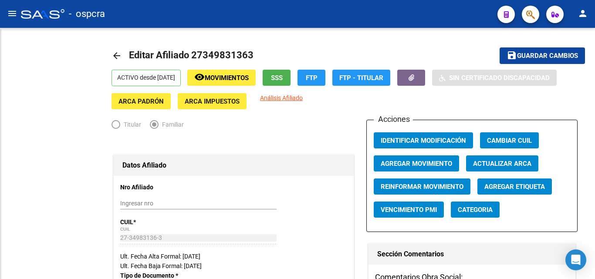
radio input "true"
type input "20-12927771-9"
